Goal: Task Accomplishment & Management: Complete application form

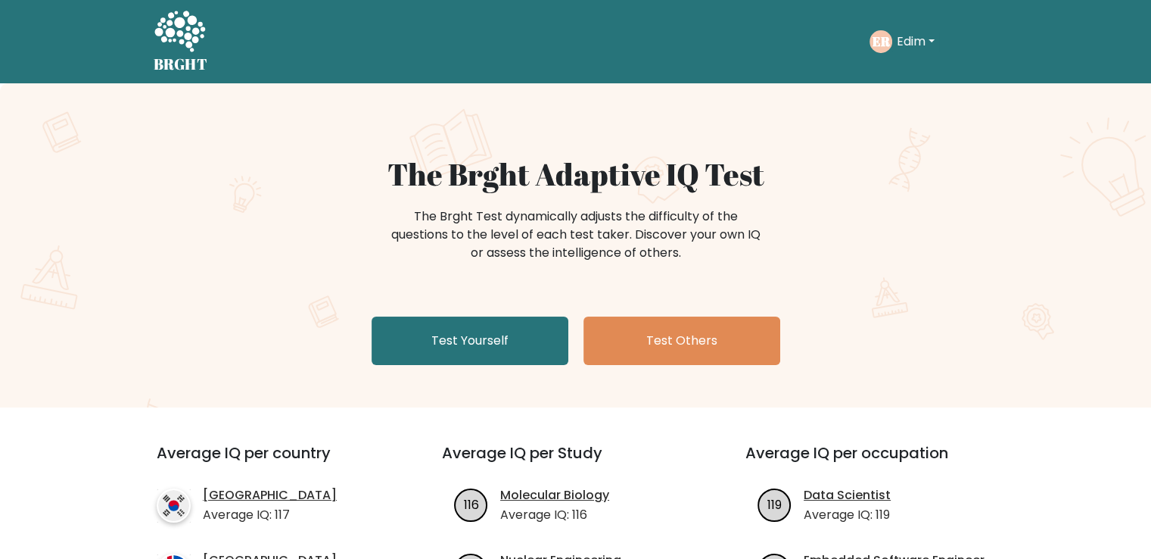
click at [922, 36] on button "Edim" at bounding box center [916, 42] width 47 height 20
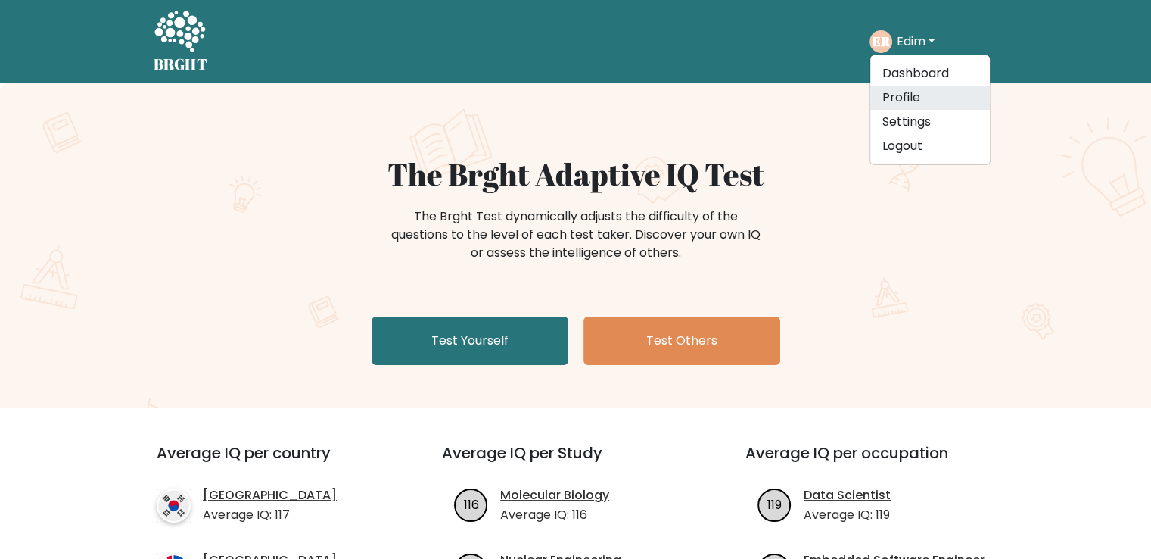
click at [905, 96] on link "Profile" at bounding box center [931, 98] width 120 height 24
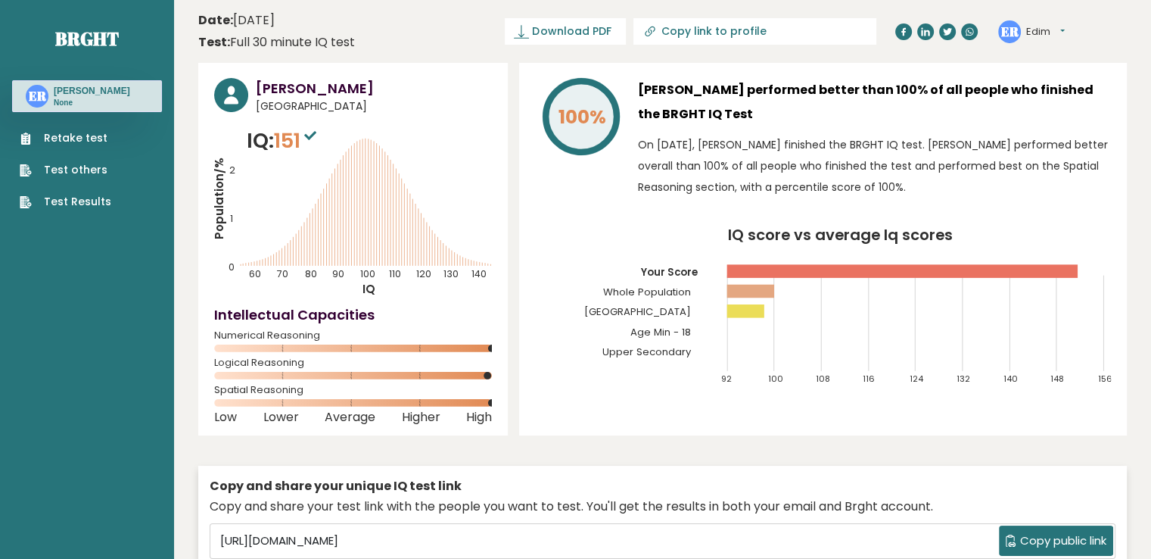
click at [74, 144] on link "Retake test" at bounding box center [66, 138] width 92 height 16
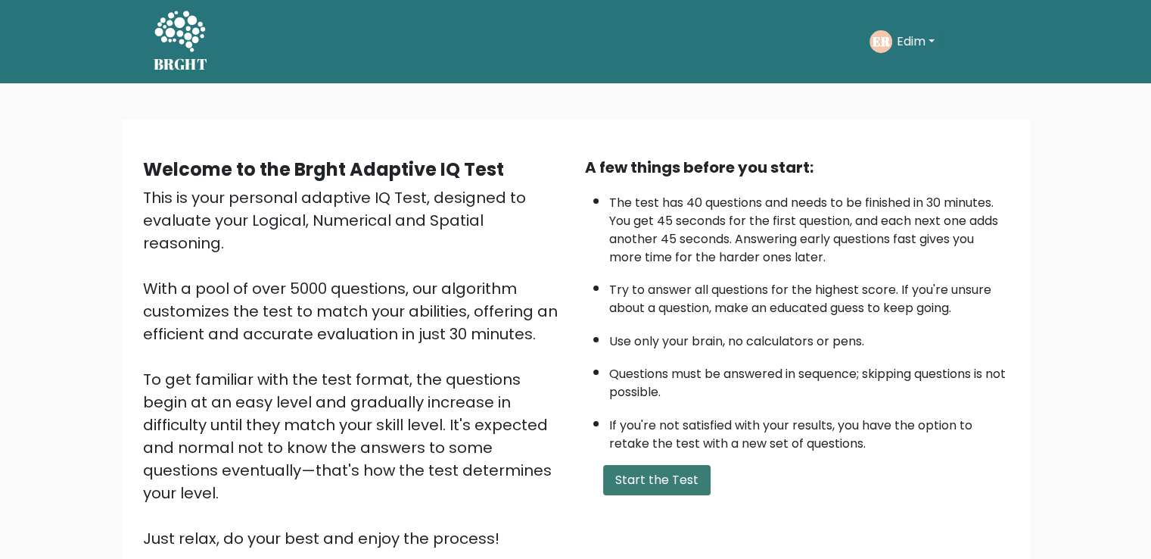
click at [679, 486] on button "Start the Test" at bounding box center [656, 480] width 107 height 30
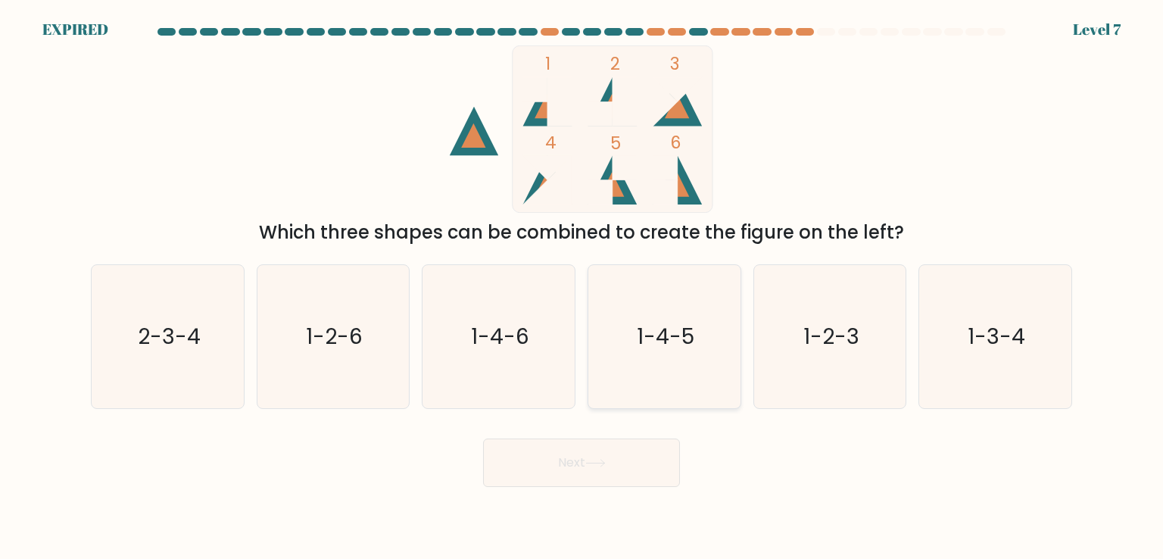
click at [633, 310] on icon "1-4-5" at bounding box center [664, 336] width 142 height 142
click at [582, 287] on input "d. 1-4-5" at bounding box center [581, 283] width 1 height 8
radio input "true"
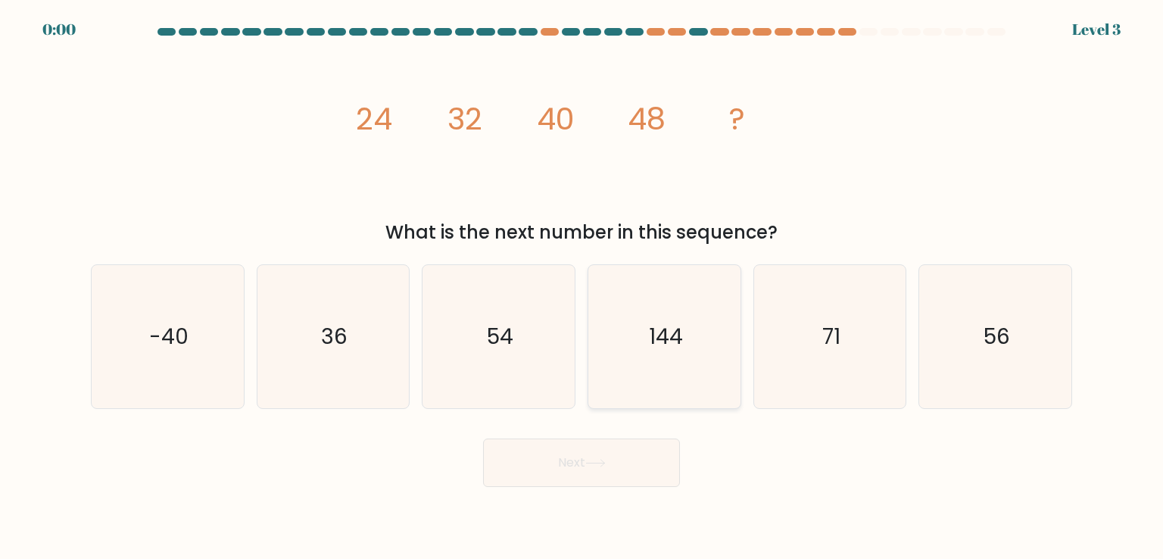
click at [636, 360] on icon "144" at bounding box center [664, 336] width 142 height 142
click at [582, 287] on input "d. 144" at bounding box center [581, 283] width 1 height 8
radio input "true"
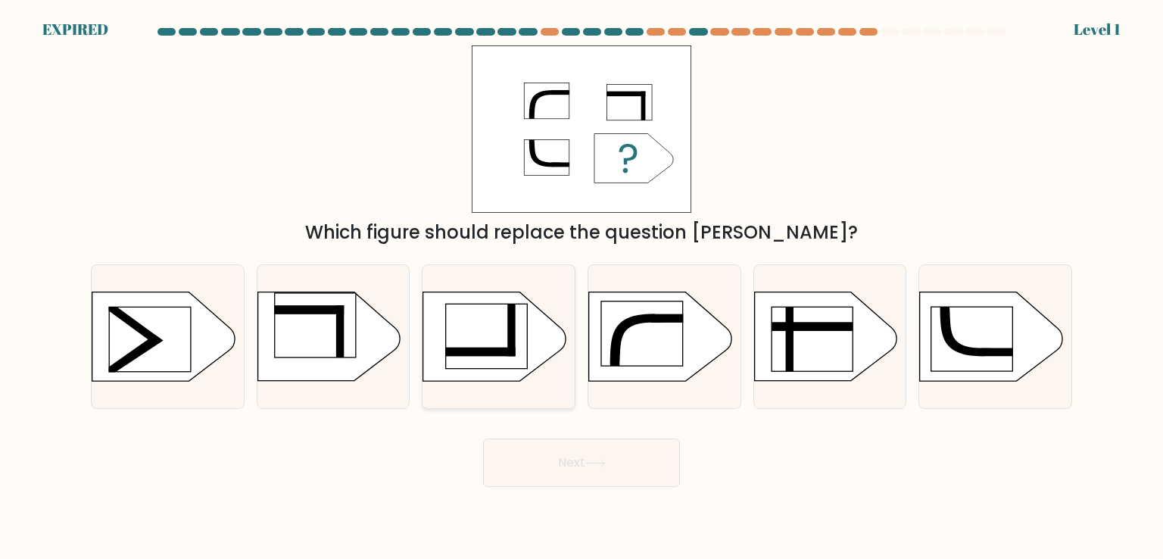
click at [486, 316] on rect at bounding box center [486, 336] width 81 height 64
click at [581, 287] on input "c." at bounding box center [581, 283] width 1 height 8
radio input "true"
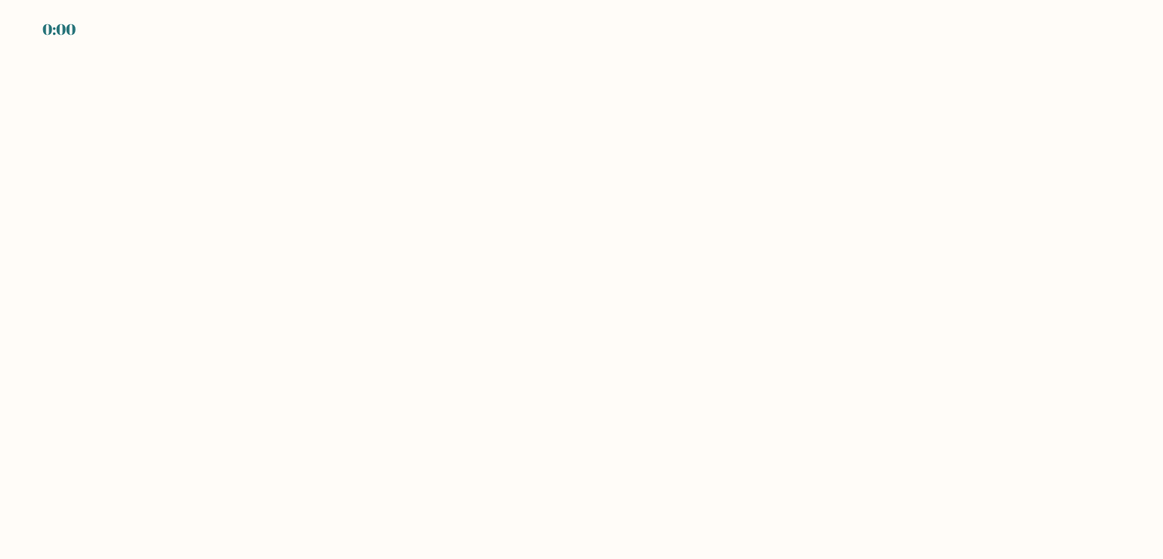
click at [522, 388] on body "0:00" at bounding box center [581, 279] width 1163 height 559
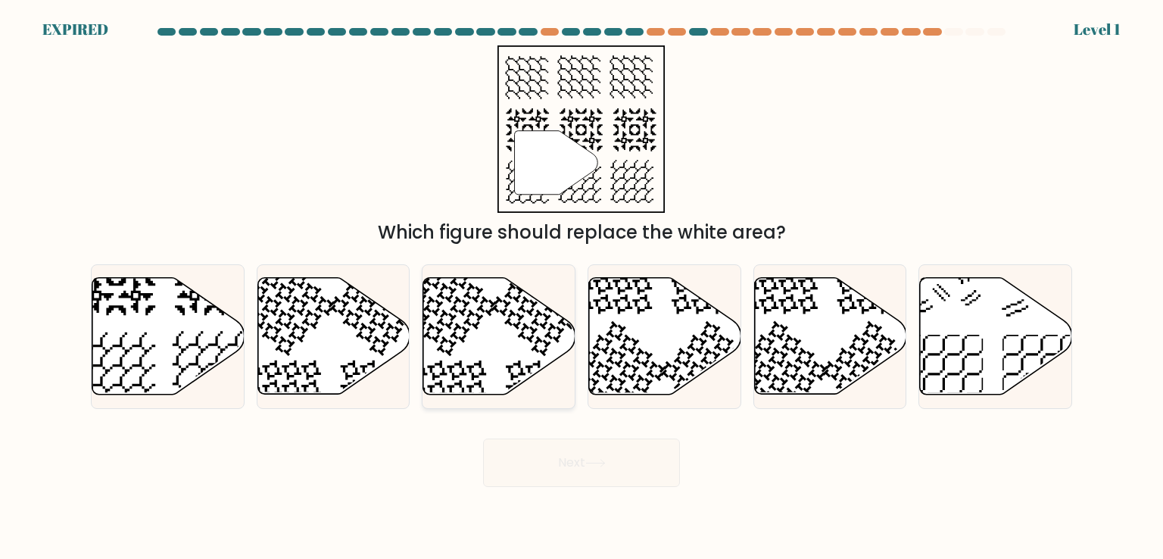
click at [521, 350] on icon at bounding box center [499, 336] width 152 height 117
click at [581, 287] on input "c." at bounding box center [581, 283] width 1 height 8
radio input "true"
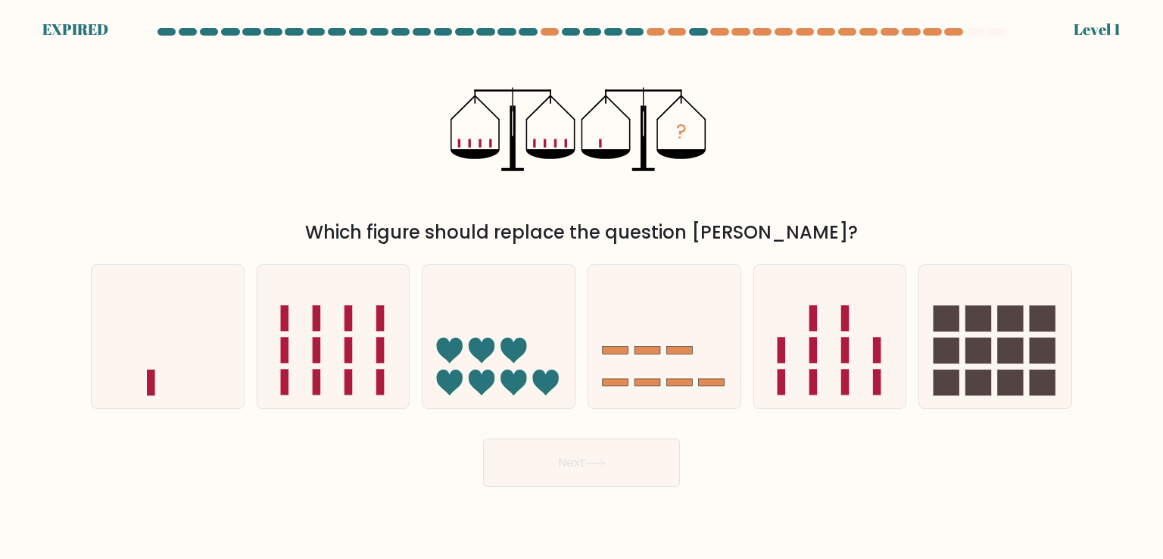
click at [488, 288] on icon at bounding box center [498, 336] width 152 height 126
click at [581, 287] on input "c." at bounding box center [581, 283] width 1 height 8
radio input "true"
click at [612, 474] on button "Next" at bounding box center [581, 462] width 197 height 48
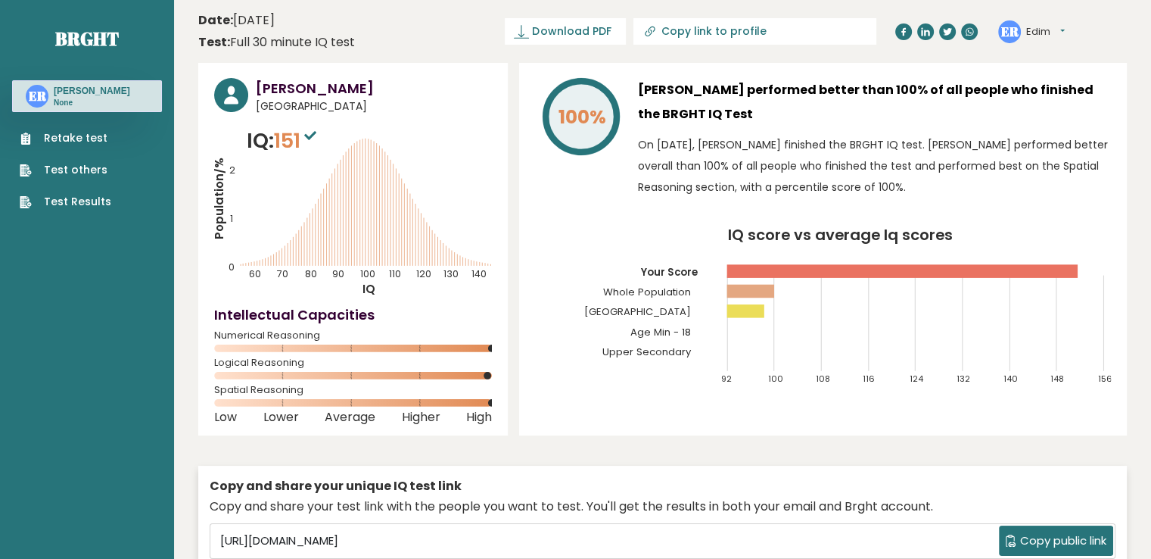
click at [95, 137] on link "Retake test" at bounding box center [66, 138] width 92 height 16
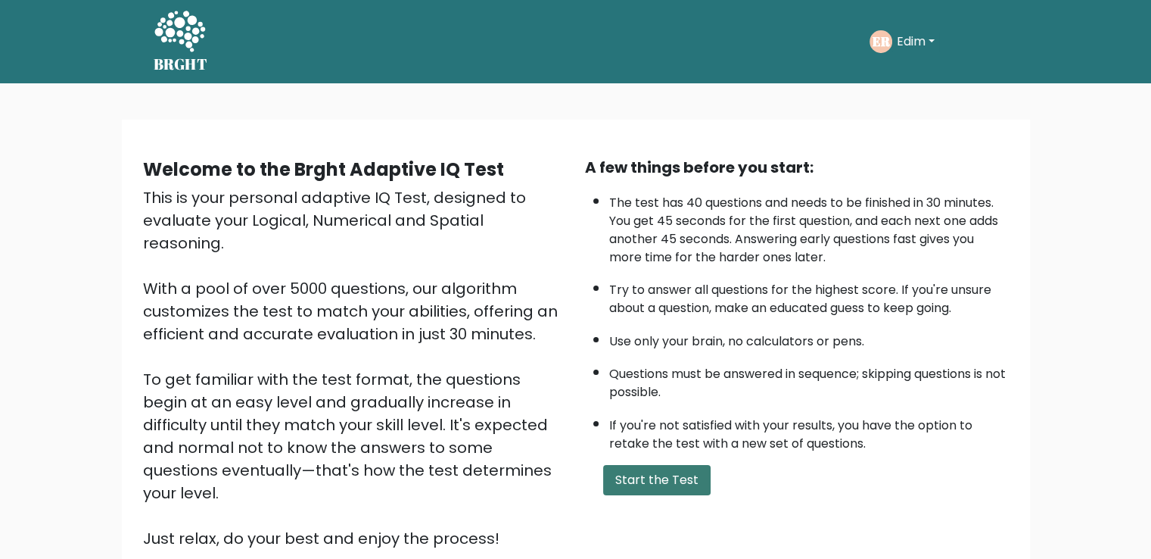
click at [648, 473] on button "Start the Test" at bounding box center [656, 480] width 107 height 30
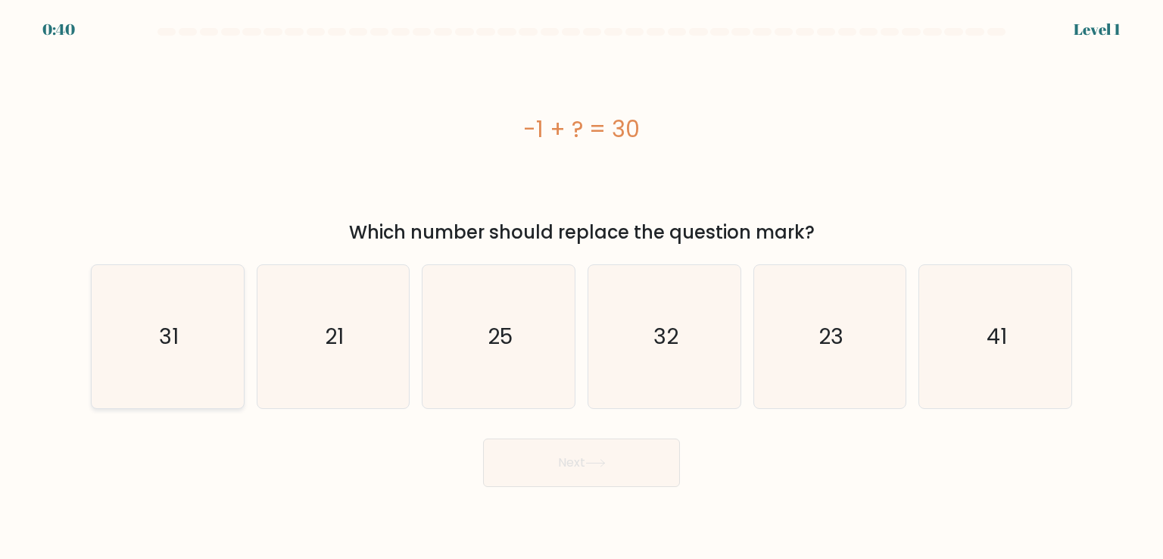
click at [187, 330] on icon "31" at bounding box center [167, 336] width 142 height 142
click at [581, 287] on input "a. 31" at bounding box center [581, 283] width 1 height 8
radio input "true"
click at [587, 450] on button "Next" at bounding box center [581, 462] width 197 height 48
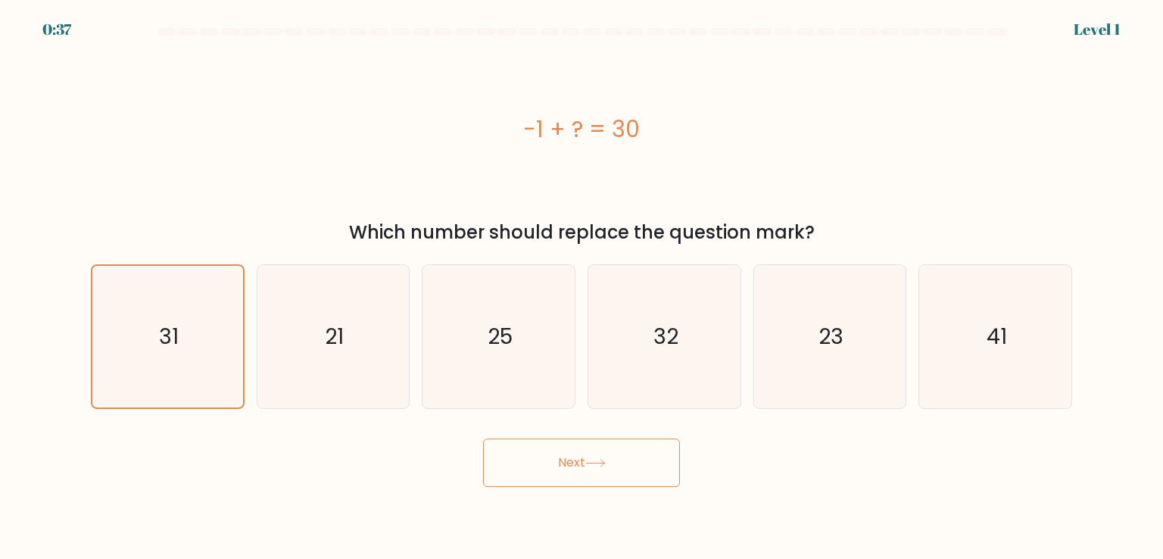
click at [587, 450] on button "Next" at bounding box center [581, 462] width 197 height 48
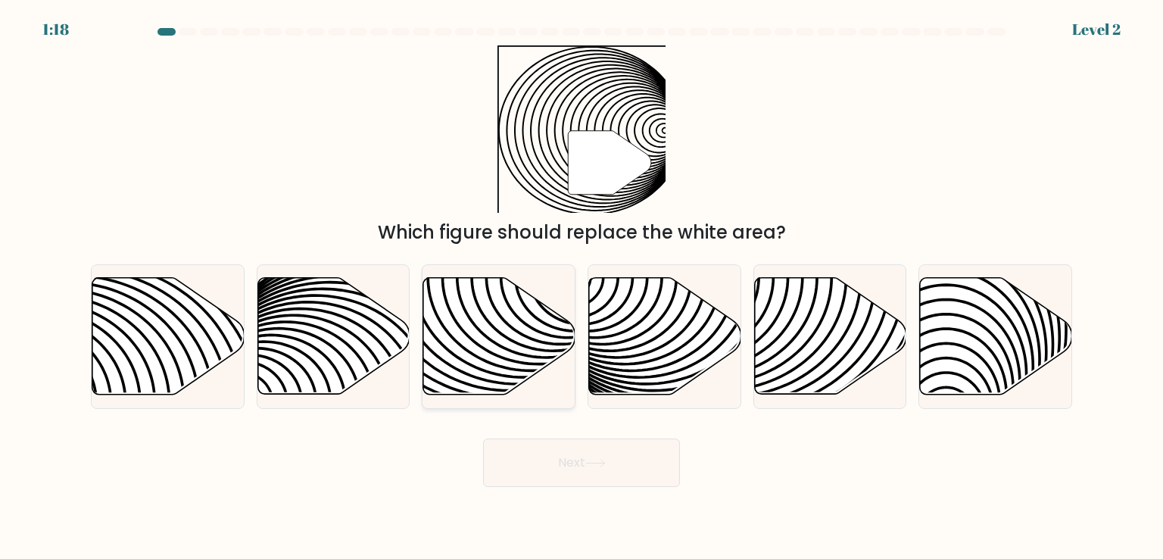
click at [446, 349] on icon at bounding box center [450, 277] width 307 height 307
click at [581, 287] on input "c." at bounding box center [581, 283] width 1 height 8
radio input "true"
click at [633, 443] on button "Next" at bounding box center [581, 462] width 197 height 48
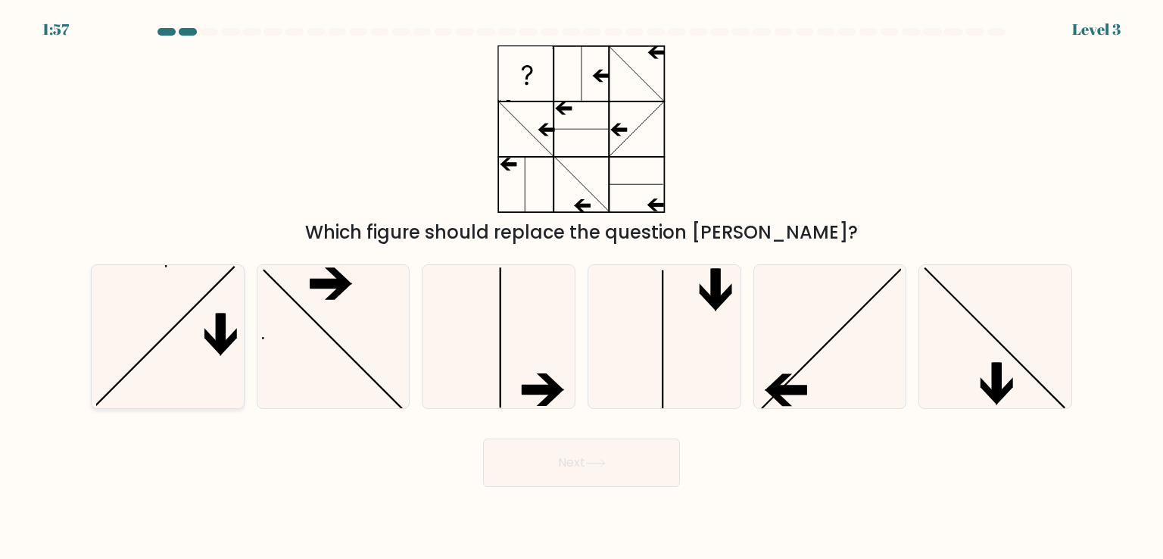
click at [239, 375] on div at bounding box center [168, 336] width 154 height 144
click at [581, 287] on input "a." at bounding box center [581, 283] width 1 height 8
radio input "true"
click at [792, 364] on icon at bounding box center [830, 336] width 142 height 142
click at [582, 287] on input "e." at bounding box center [581, 283] width 1 height 8
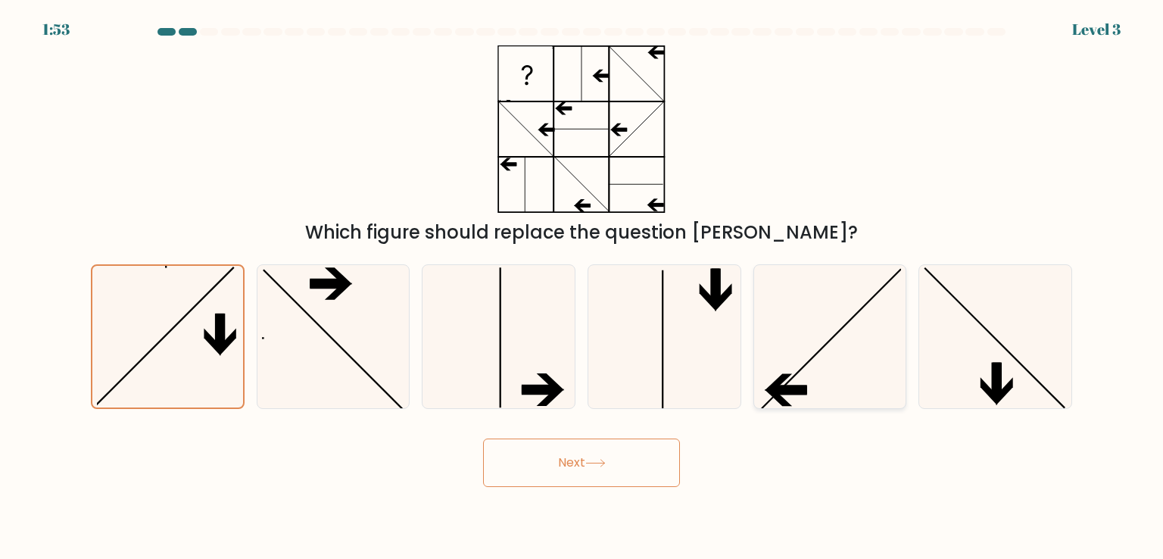
radio input "true"
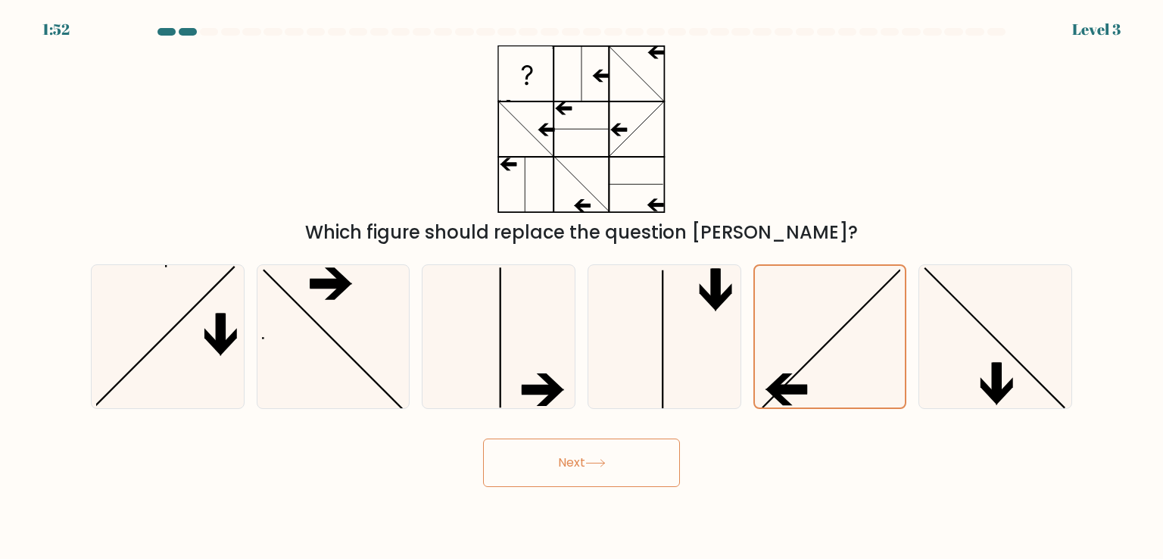
click at [634, 461] on button "Next" at bounding box center [581, 462] width 197 height 48
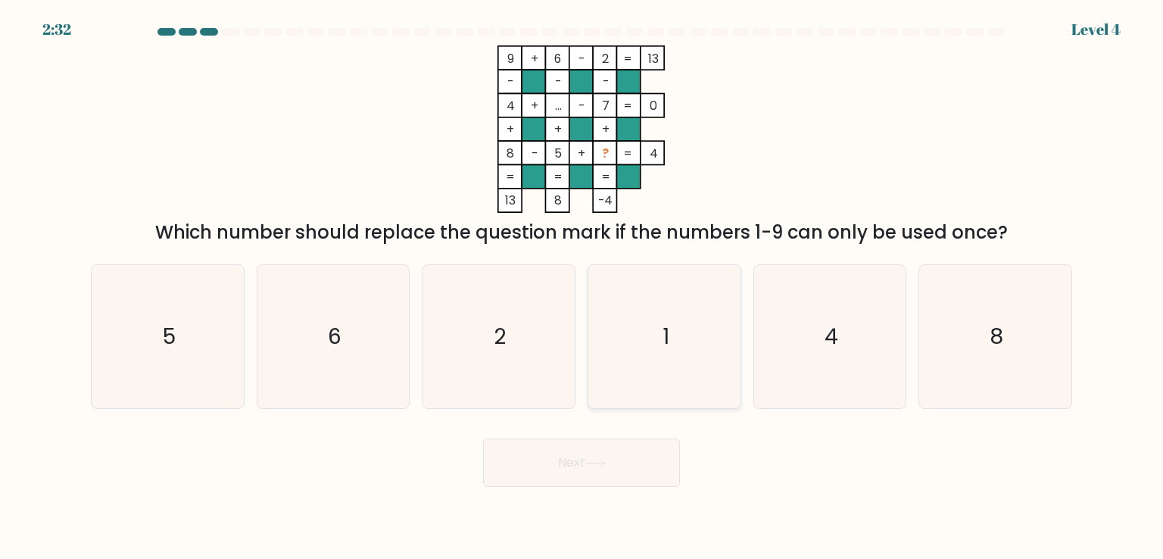
click at [665, 306] on icon "1" at bounding box center [664, 336] width 142 height 142
click at [582, 287] on input "d. 1" at bounding box center [581, 283] width 1 height 8
radio input "true"
click at [596, 469] on button "Next" at bounding box center [581, 462] width 197 height 48
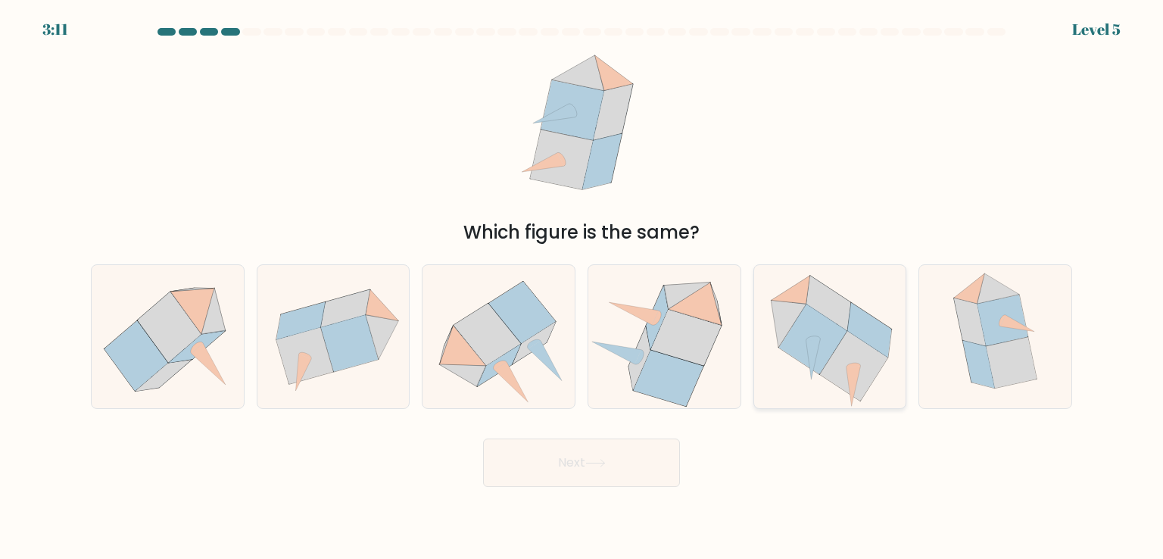
click at [846, 359] on icon at bounding box center [854, 367] width 68 height 70
click at [582, 287] on input "e." at bounding box center [581, 283] width 1 height 8
radio input "true"
click at [618, 455] on button "Next" at bounding box center [581, 462] width 197 height 48
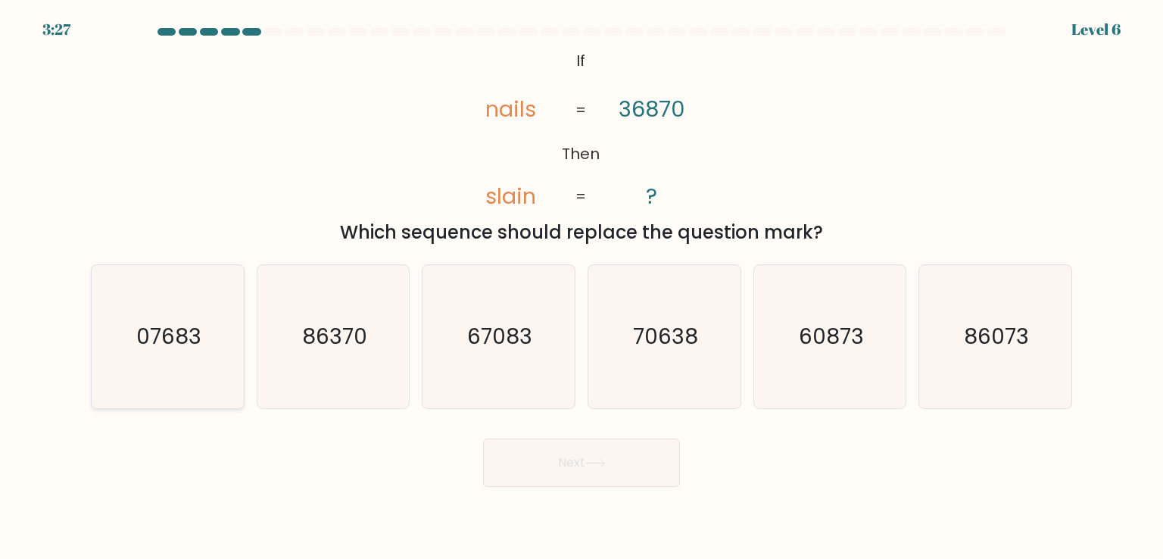
click at [214, 322] on icon "07683" at bounding box center [167, 336] width 142 height 142
click at [581, 287] on input "a. 07683" at bounding box center [581, 283] width 1 height 8
radio input "true"
click at [600, 473] on button "Next" at bounding box center [581, 462] width 197 height 48
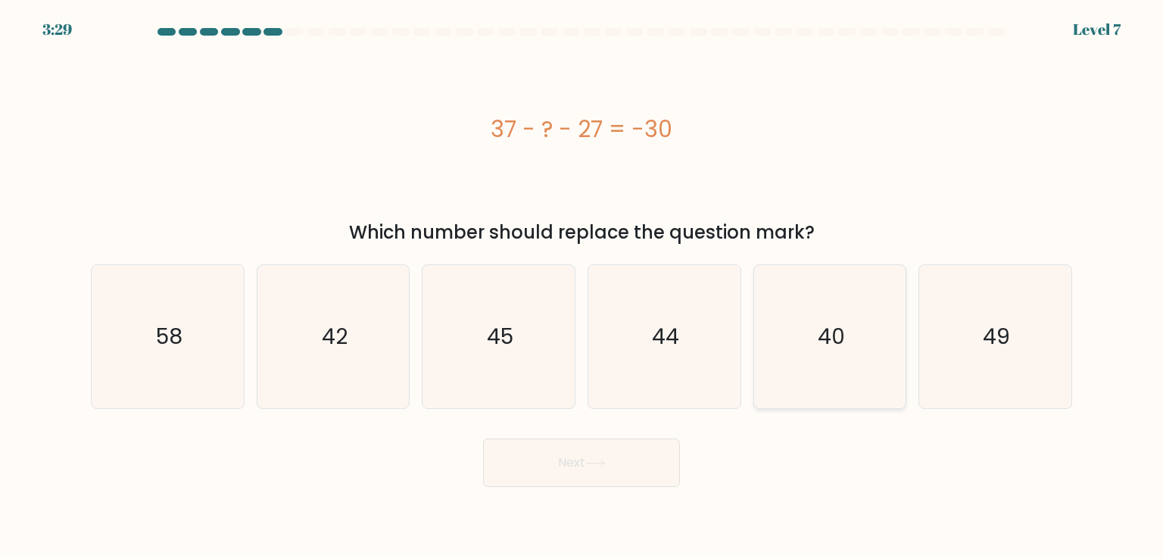
click at [841, 340] on text "40" at bounding box center [831, 336] width 27 height 30
click at [582, 287] on input "e. 40" at bounding box center [581, 283] width 1 height 8
radio input "true"
click at [584, 449] on button "Next" at bounding box center [581, 462] width 197 height 48
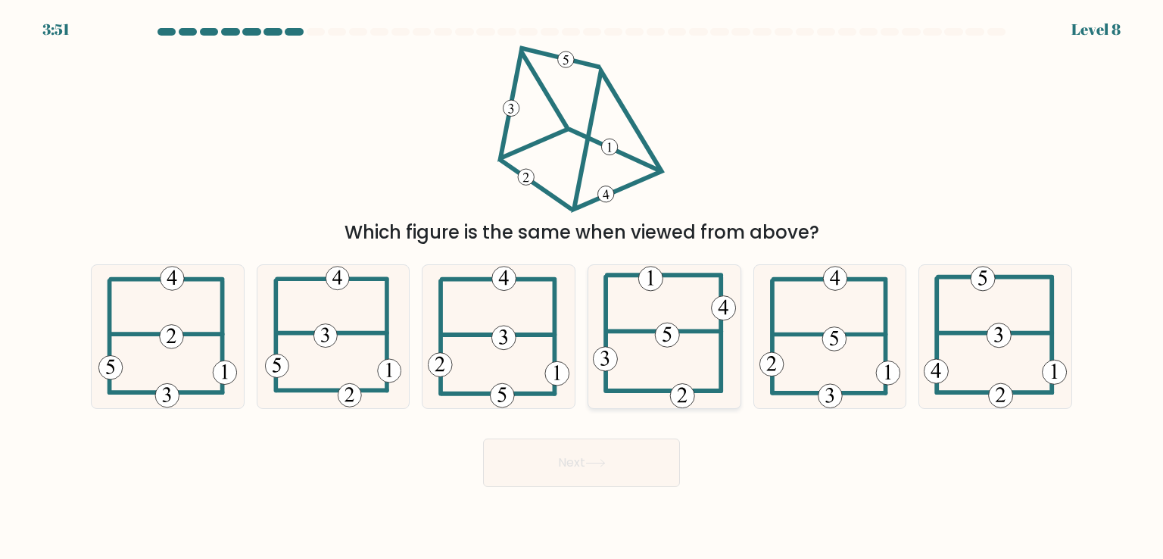
click at [663, 397] on icon at bounding box center [664, 336] width 142 height 142
click at [582, 287] on input "d." at bounding box center [581, 283] width 1 height 8
radio input "true"
click at [587, 469] on button "Next" at bounding box center [581, 462] width 197 height 48
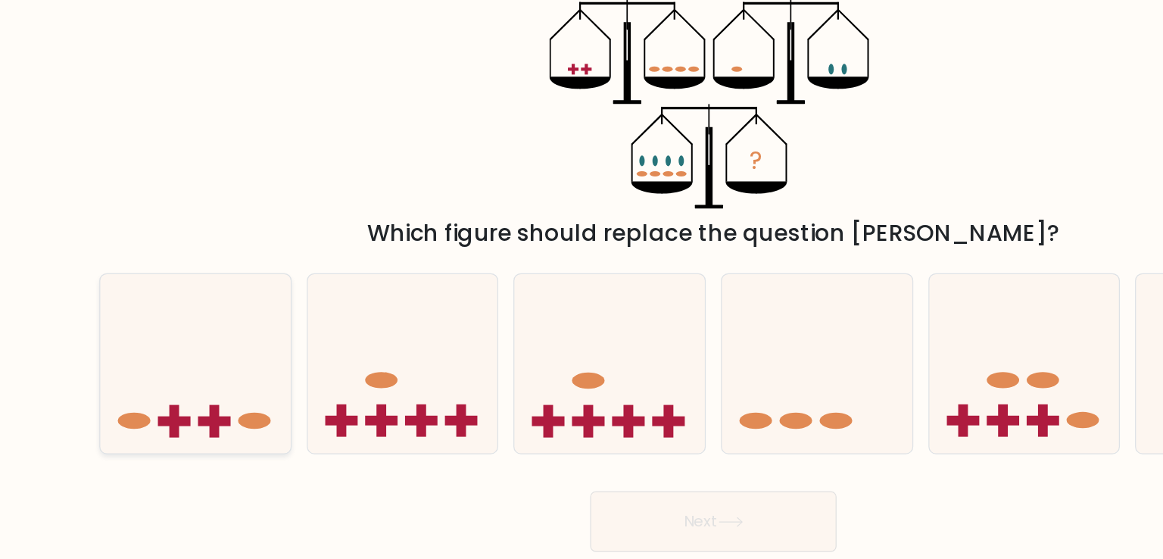
click at [196, 363] on icon at bounding box center [168, 336] width 152 height 126
click at [581, 287] on input "a." at bounding box center [581, 283] width 1 height 8
radio input "true"
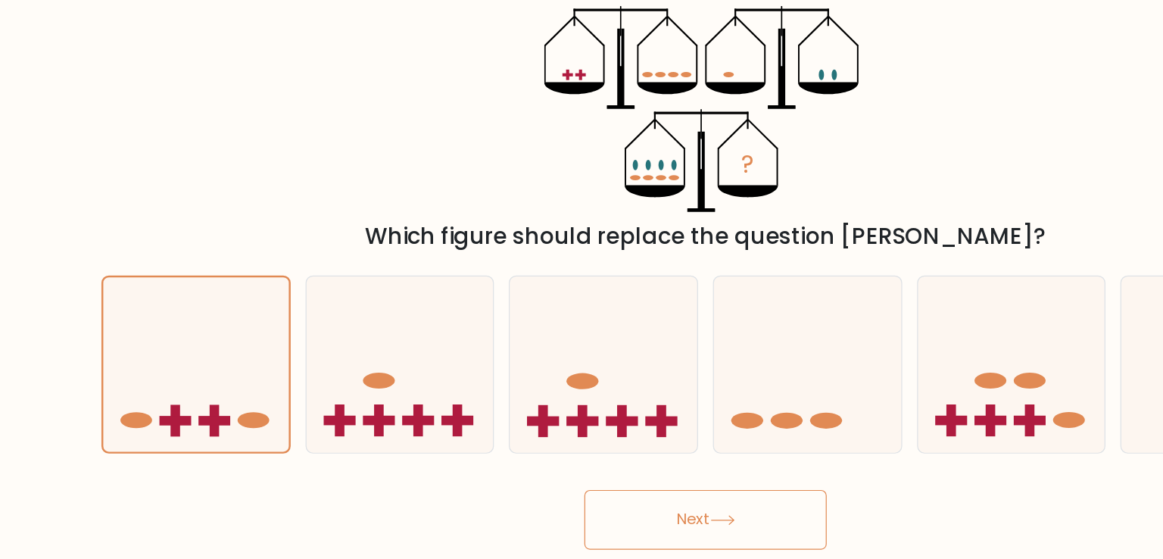
click at [584, 447] on button "Next" at bounding box center [581, 462] width 197 height 48
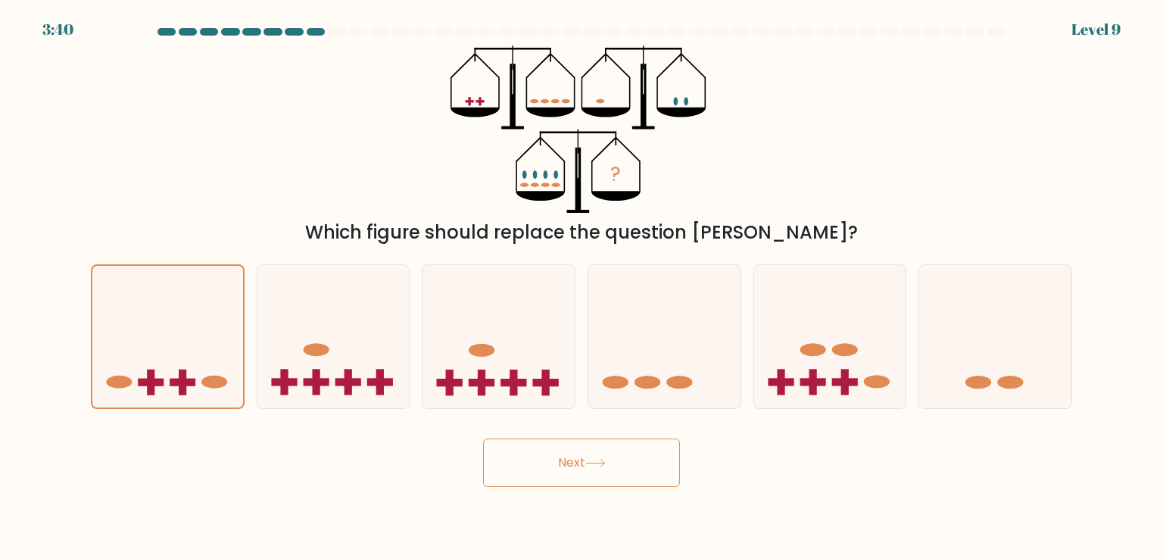
click at [604, 453] on button "Next" at bounding box center [581, 462] width 197 height 48
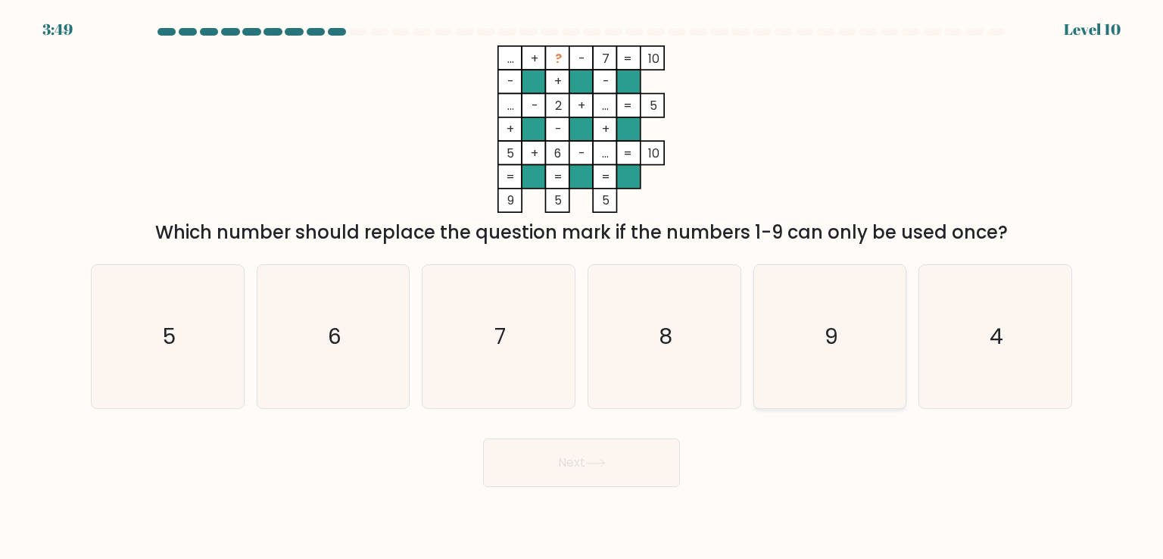
click at [875, 329] on icon "9" at bounding box center [830, 336] width 142 height 142
click at [582, 287] on input "e. 9" at bounding box center [581, 283] width 1 height 8
radio input "true"
click at [602, 469] on button "Next" at bounding box center [581, 462] width 197 height 48
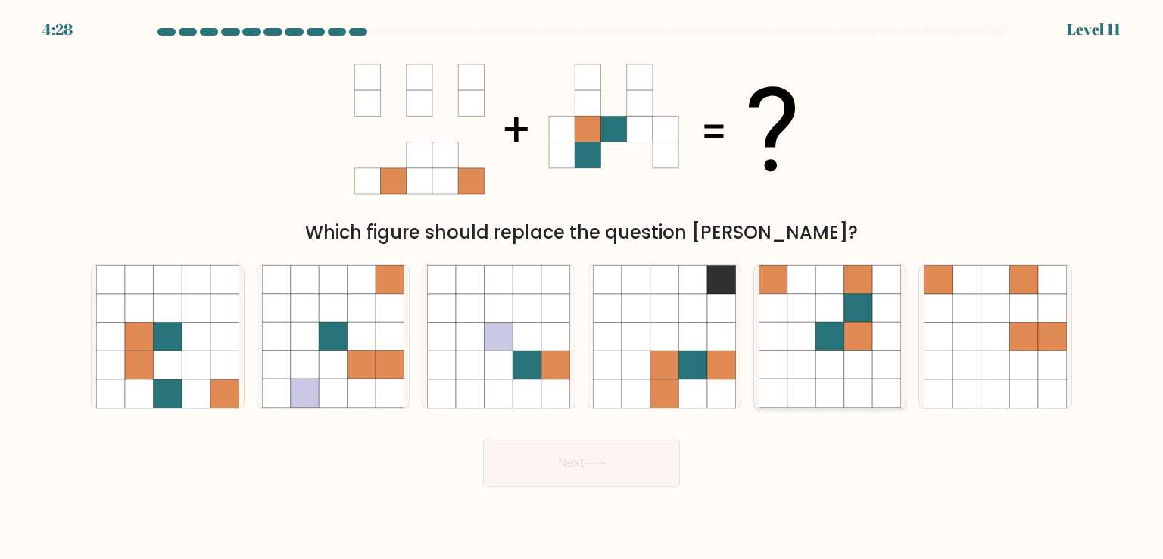
click at [854, 350] on icon at bounding box center [858, 336] width 29 height 29
click at [582, 287] on input "e." at bounding box center [581, 283] width 1 height 8
radio input "true"
click at [557, 477] on button "Next" at bounding box center [581, 462] width 197 height 48
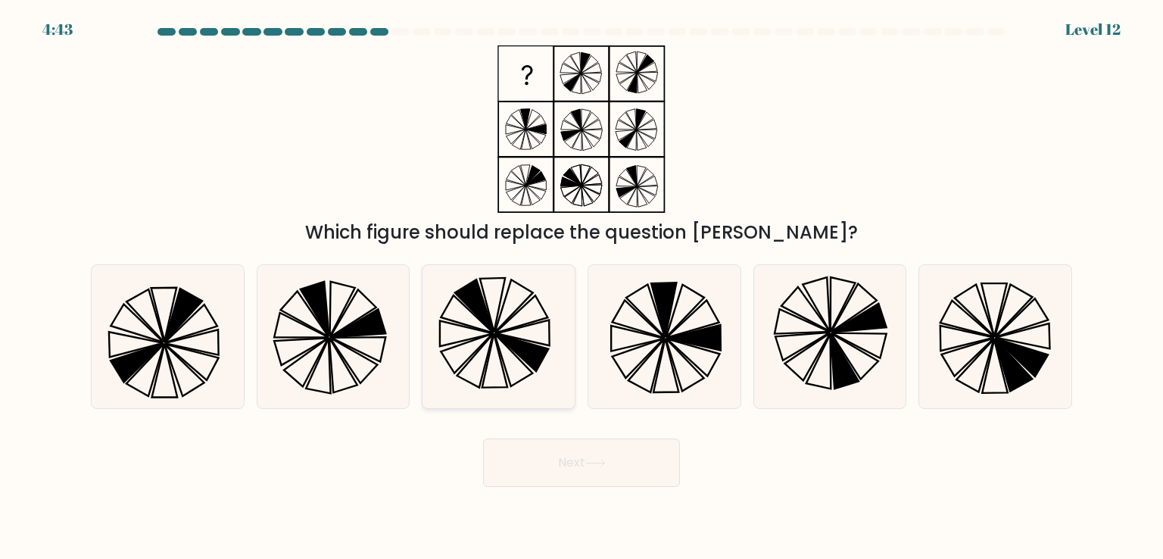
click at [500, 330] on icon at bounding box center [521, 313] width 52 height 37
click at [581, 287] on input "c." at bounding box center [581, 283] width 1 height 8
radio input "true"
click at [615, 461] on button "Next" at bounding box center [581, 462] width 197 height 48
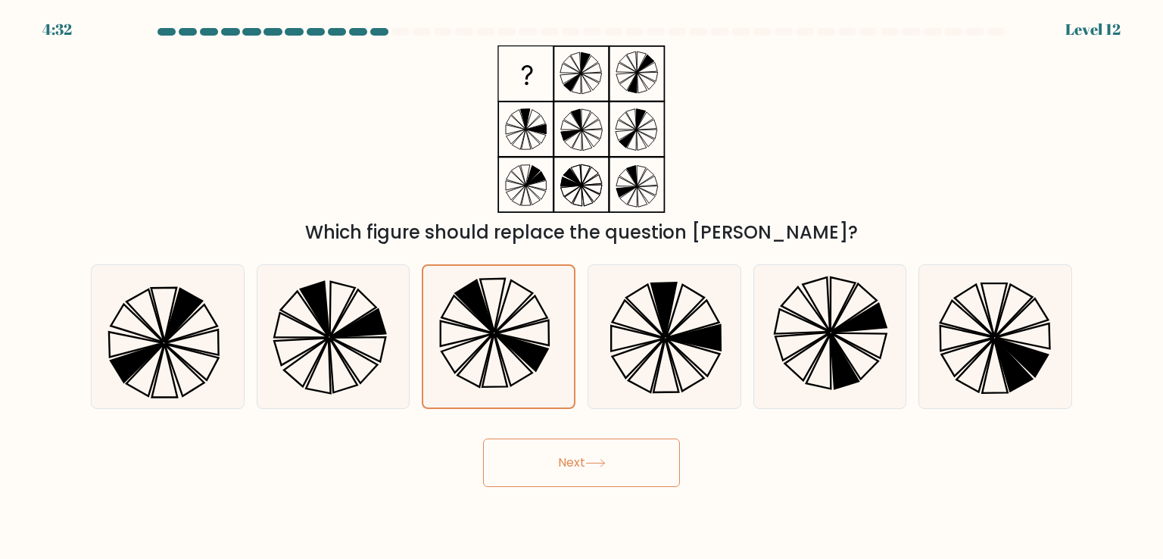
click at [615, 461] on button "Next" at bounding box center [581, 462] width 197 height 48
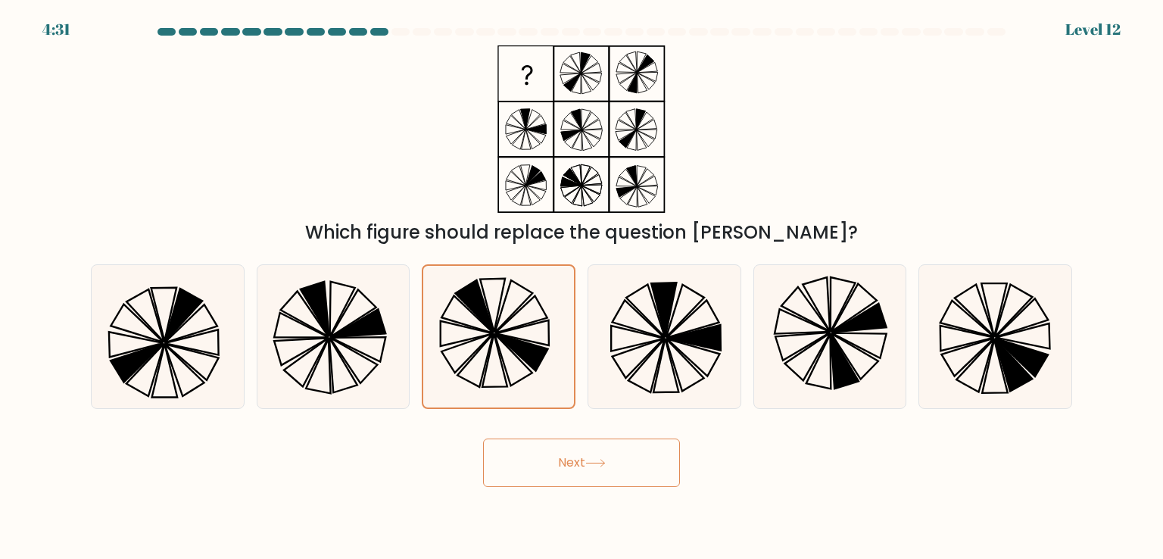
click at [615, 461] on button "Next" at bounding box center [581, 462] width 197 height 48
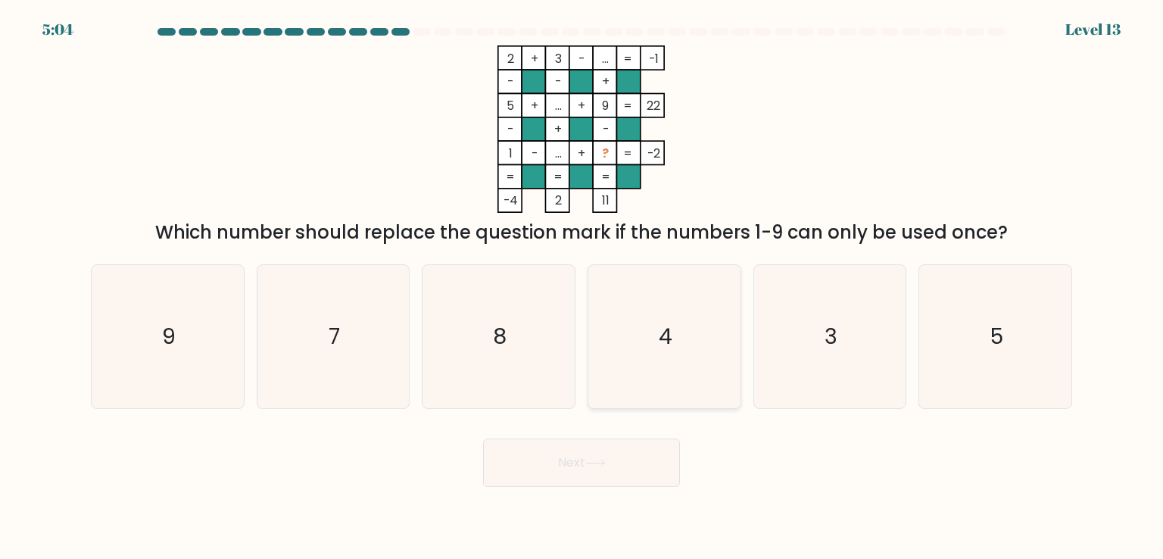
click at [659, 319] on icon "4" at bounding box center [664, 336] width 142 height 142
click at [582, 287] on input "d. 4" at bounding box center [581, 283] width 1 height 8
radio input "true"
click at [587, 462] on button "Next" at bounding box center [581, 462] width 197 height 48
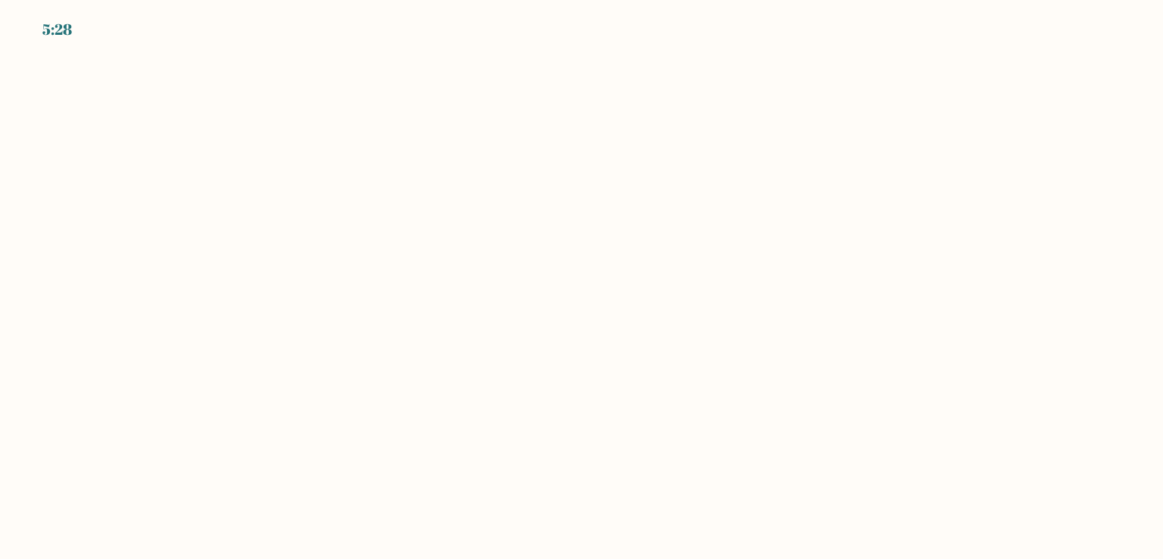
click at [300, 155] on body "5:28" at bounding box center [581, 279] width 1163 height 559
click at [300, 155] on body "5:27" at bounding box center [581, 279] width 1163 height 559
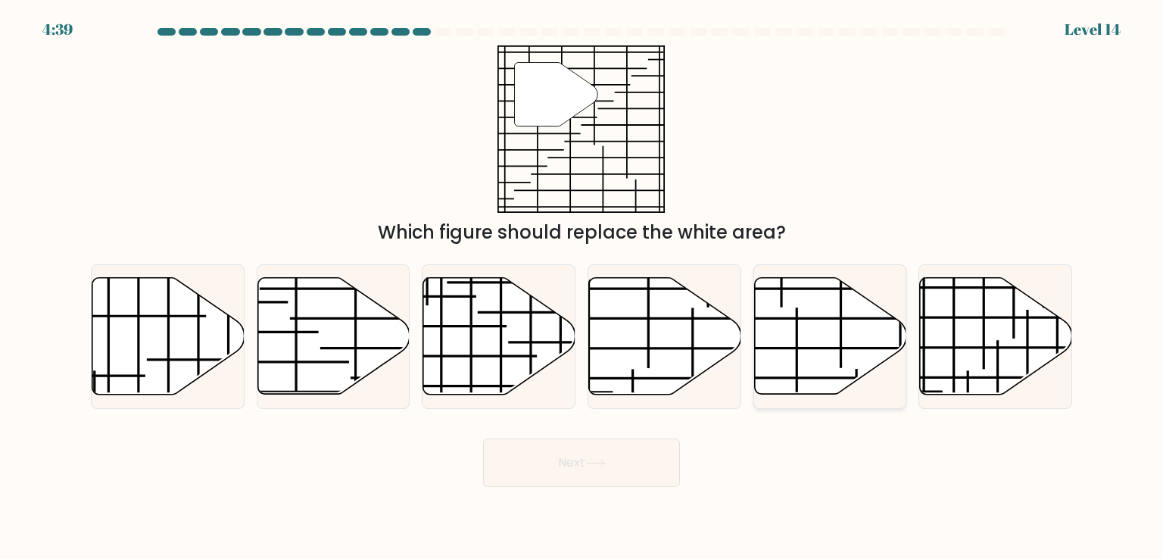
click at [827, 357] on icon at bounding box center [830, 336] width 152 height 117
click at [582, 287] on input "e." at bounding box center [581, 283] width 1 height 8
radio input "true"
click at [601, 485] on button "Next" at bounding box center [581, 462] width 197 height 48
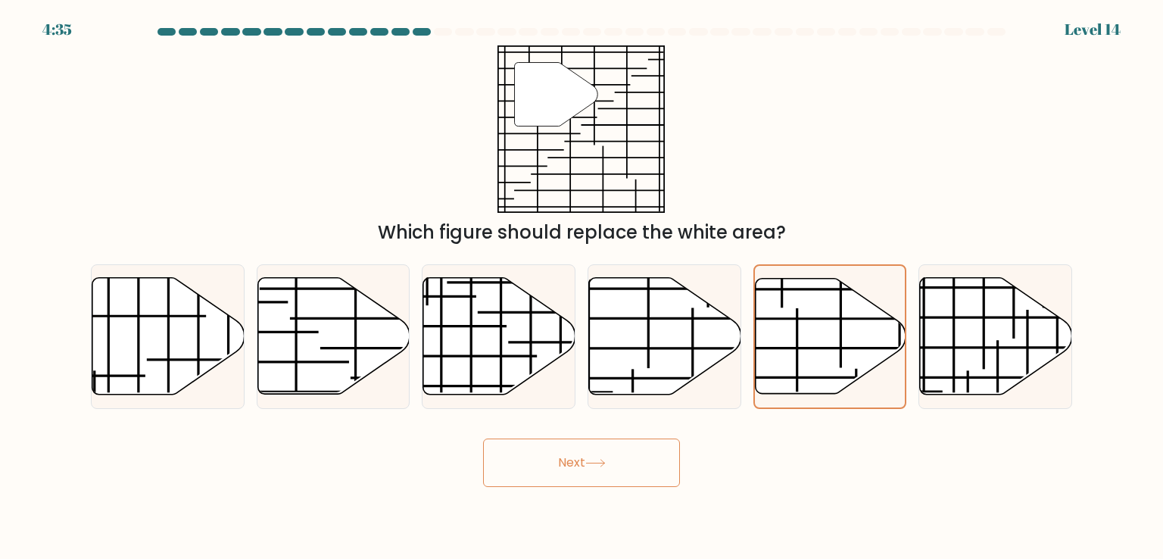
click at [545, 453] on button "Next" at bounding box center [581, 462] width 197 height 48
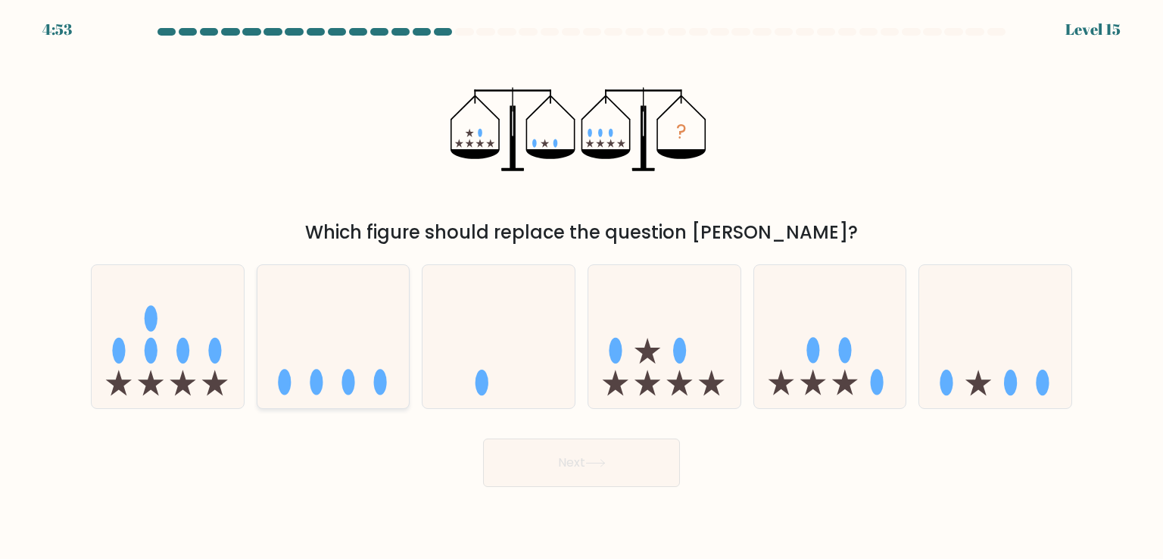
click at [372, 331] on icon at bounding box center [333, 336] width 152 height 126
click at [581, 287] on input "b." at bounding box center [581, 283] width 1 height 8
radio input "true"
click at [640, 462] on button "Next" at bounding box center [581, 462] width 197 height 48
click at [581, 466] on button "Next" at bounding box center [581, 462] width 197 height 48
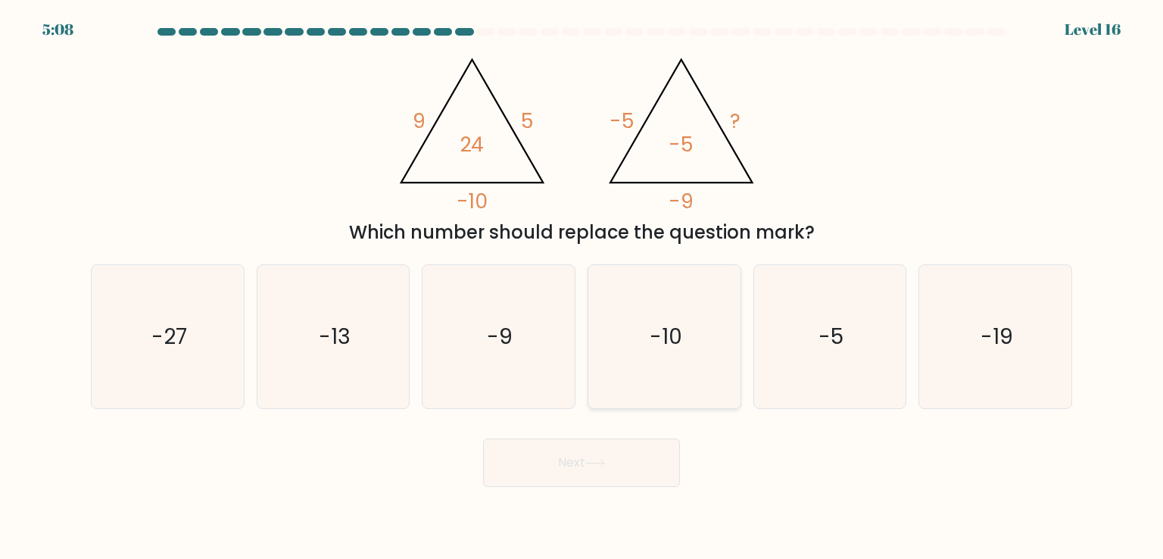
click at [655, 350] on text "-10" at bounding box center [666, 336] width 33 height 30
click at [582, 287] on input "d. -10" at bounding box center [581, 283] width 1 height 8
radio input "true"
click at [587, 471] on button "Next" at bounding box center [581, 462] width 197 height 48
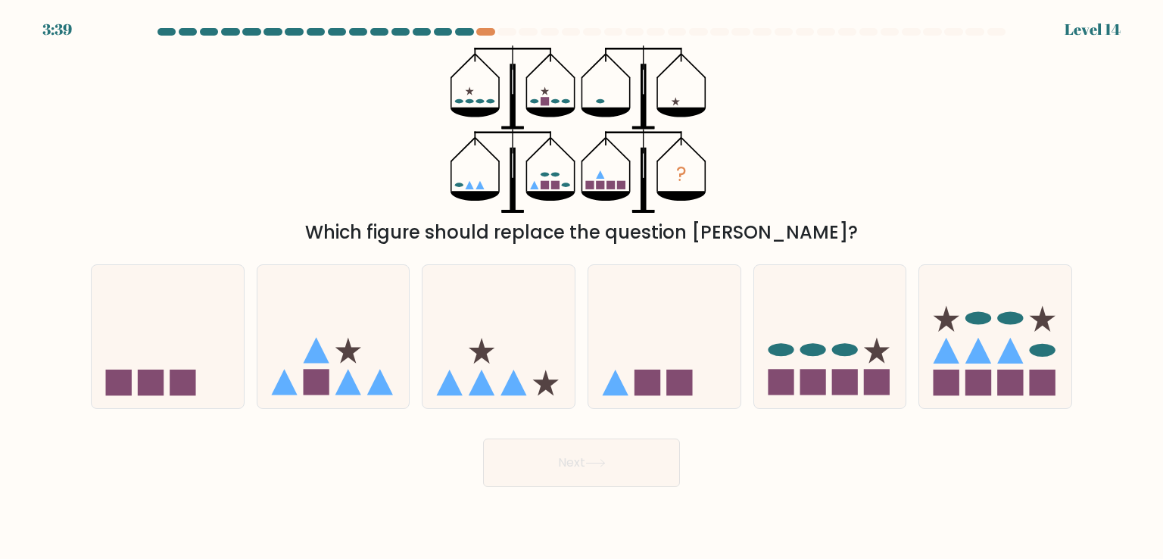
click at [917, 343] on div "f." at bounding box center [995, 336] width 166 height 144
click at [863, 345] on icon at bounding box center [830, 336] width 152 height 126
click at [582, 287] on input "e." at bounding box center [581, 283] width 1 height 8
radio input "true"
click at [597, 459] on icon at bounding box center [595, 463] width 20 height 8
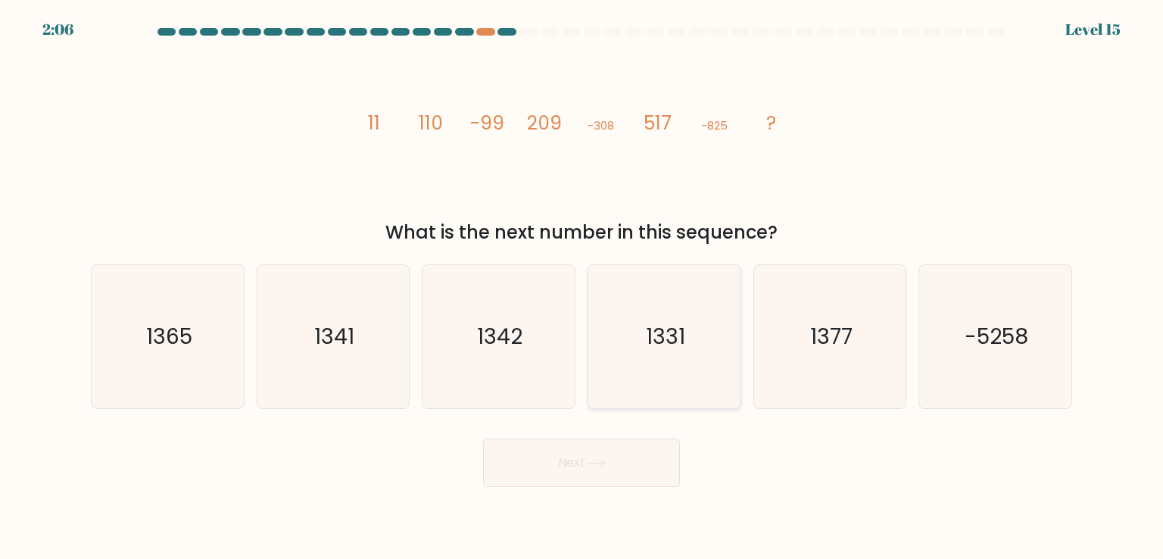
click at [653, 338] on text "1331" at bounding box center [665, 336] width 39 height 30
click at [582, 287] on input "d. 1331" at bounding box center [581, 283] width 1 height 8
radio input "true"
click at [568, 447] on button "Next" at bounding box center [581, 462] width 197 height 48
